Goal: Connect with others: Connect with others

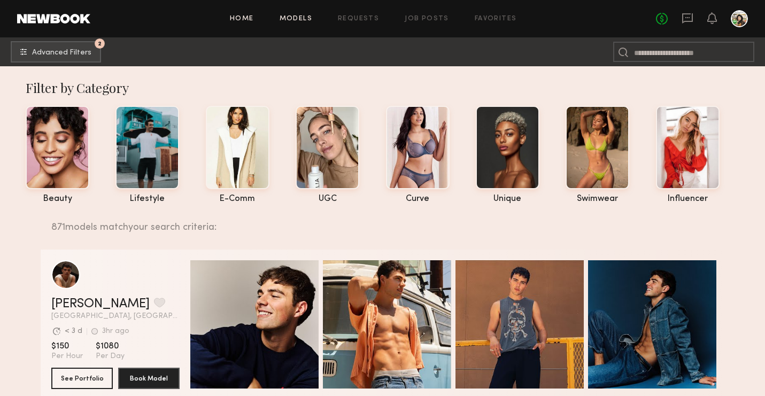
click at [247, 15] on link "Home" at bounding box center [242, 18] width 24 height 7
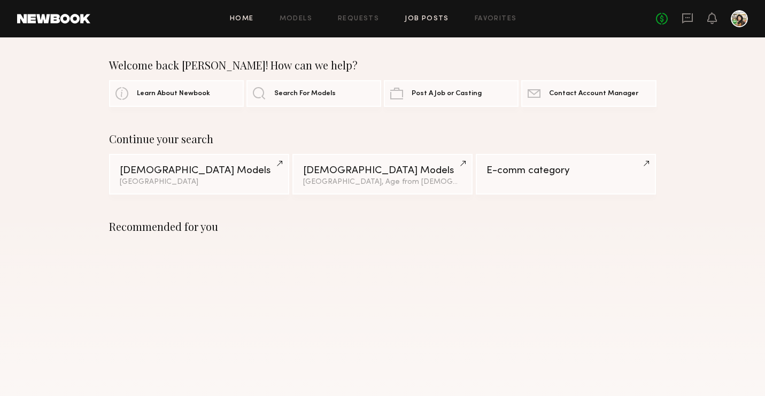
click at [443, 17] on link "Job Posts" at bounding box center [427, 18] width 44 height 7
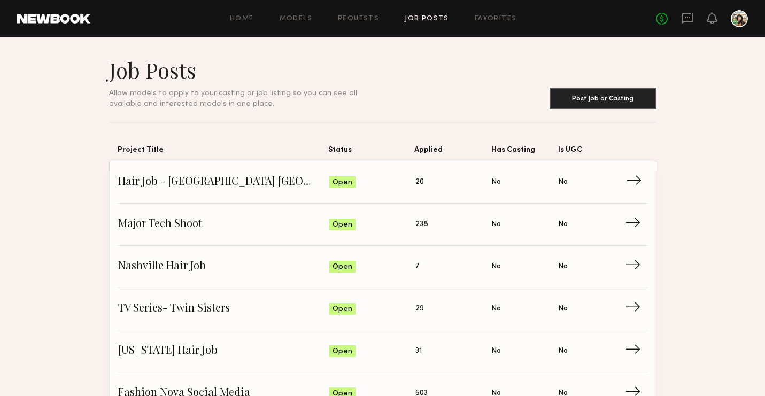
click at [396, 187] on span "Status: Open" at bounding box center [372, 182] width 86 height 16
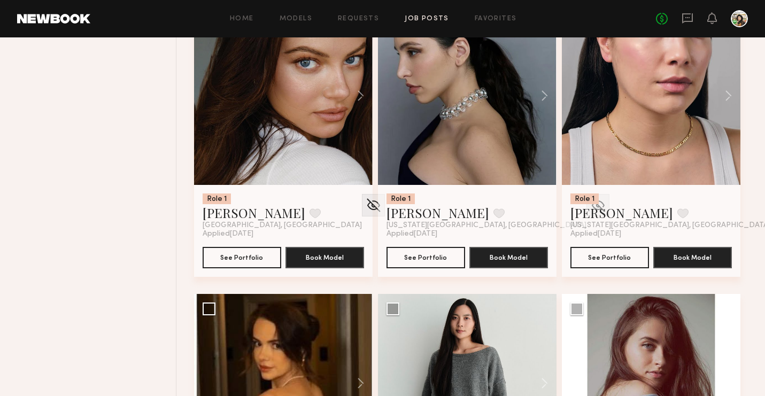
scroll to position [765, 0]
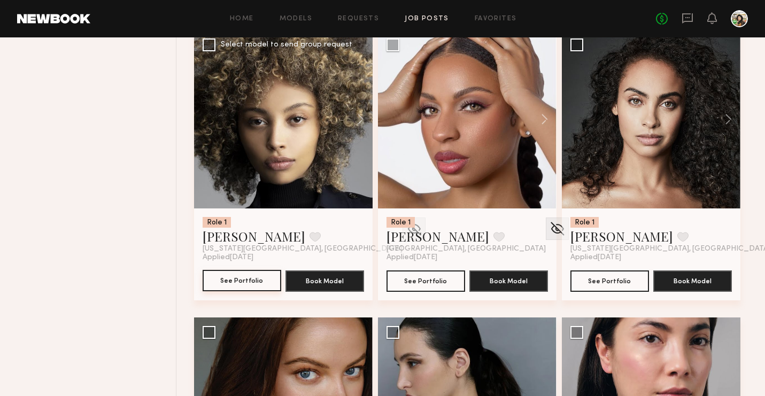
click at [230, 270] on button "See Portfolio" at bounding box center [242, 280] width 79 height 21
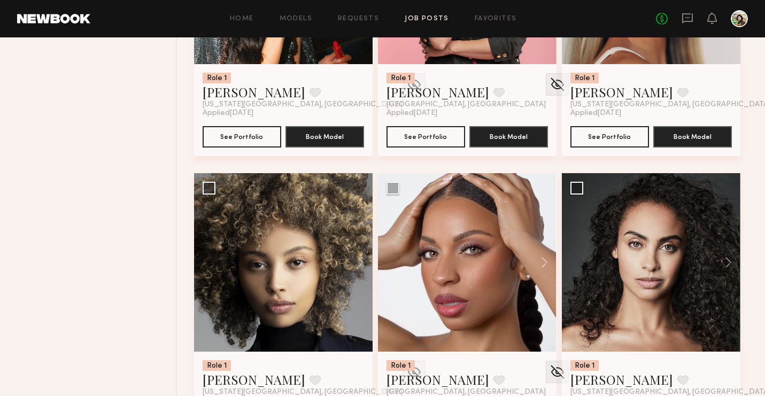
scroll to position [0, 0]
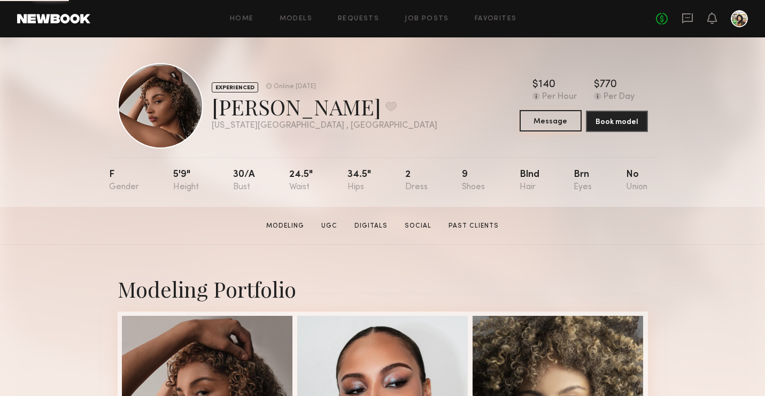
click at [560, 122] on button "Message" at bounding box center [551, 120] width 62 height 21
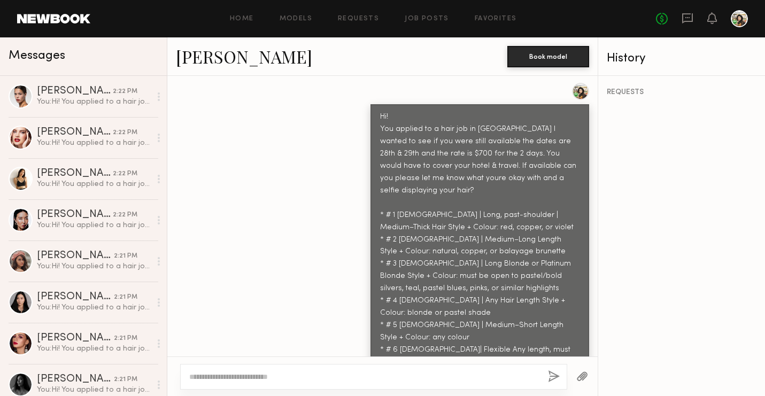
scroll to position [523, 0]
